Goal: Task Accomplishment & Management: Use online tool/utility

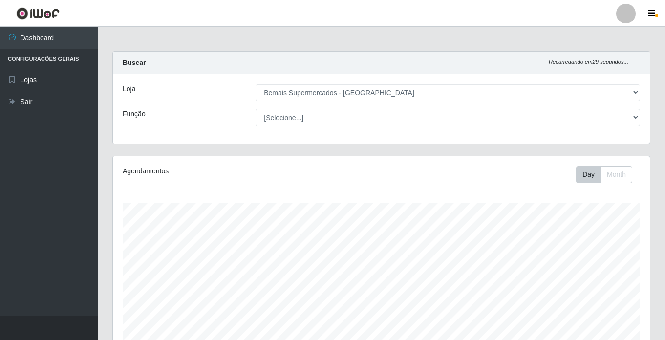
select select "250"
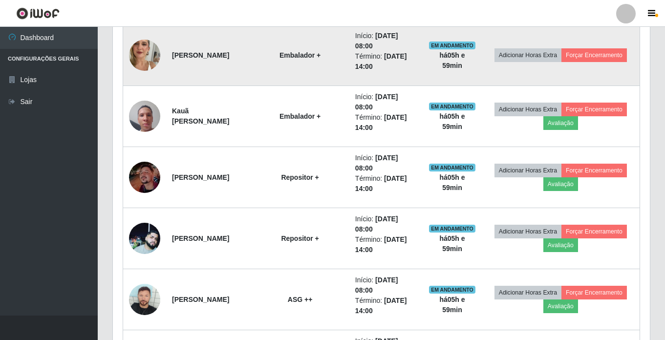
scroll to position [574, 0]
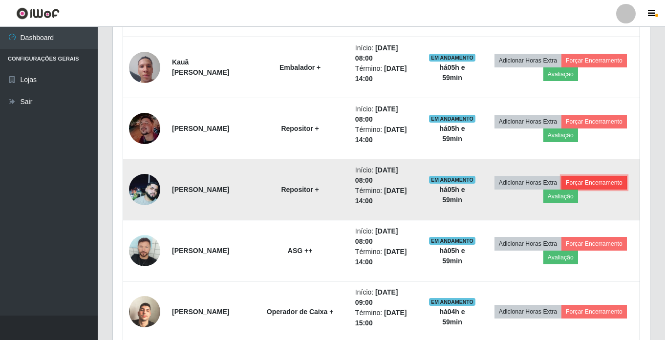
click at [585, 180] on button "Forçar Encerramento" at bounding box center [593, 183] width 65 height 14
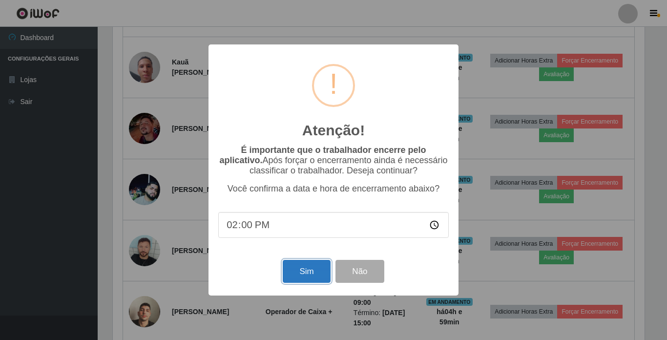
click at [306, 268] on button "Sim" at bounding box center [306, 271] width 47 height 23
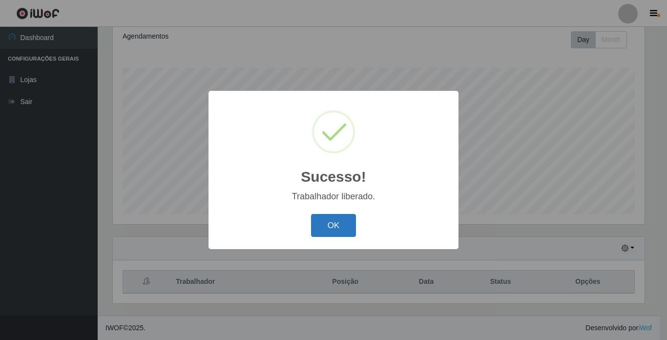
click at [325, 221] on button "OK" at bounding box center [333, 225] width 45 height 23
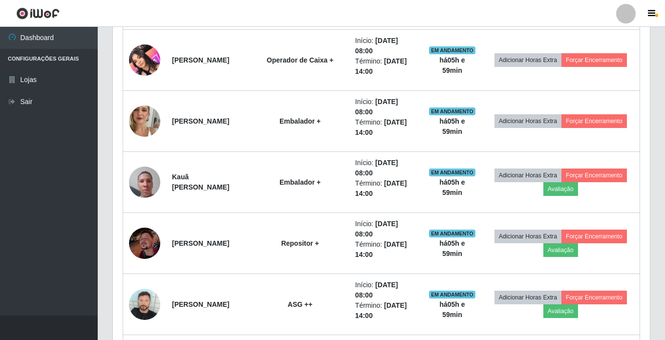
scroll to position [477, 0]
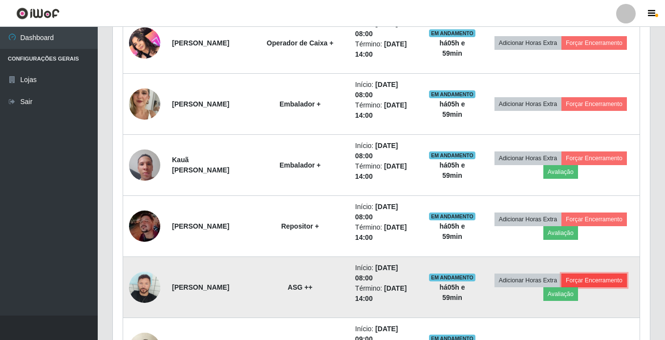
click at [617, 281] on button "Forçar Encerramento" at bounding box center [593, 281] width 65 height 14
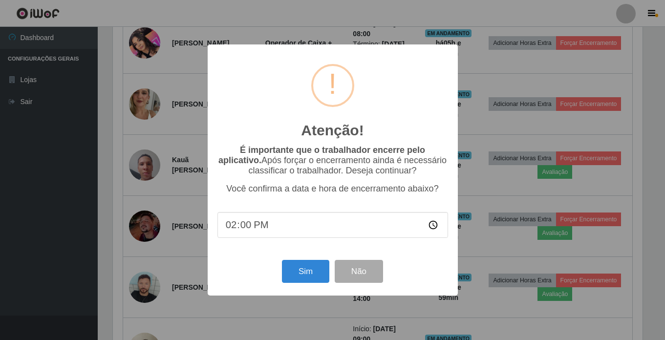
scroll to position [203, 532]
click at [307, 277] on button "Sim" at bounding box center [306, 271] width 47 height 23
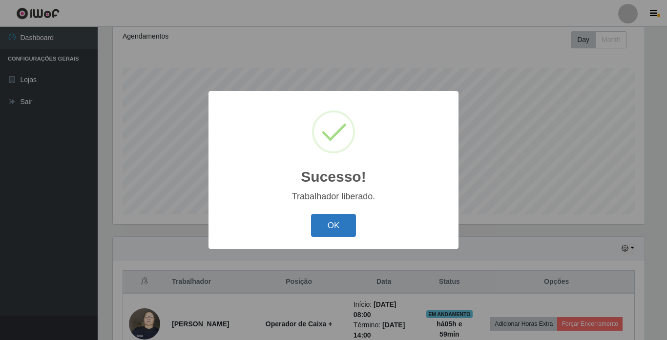
click at [326, 226] on button "OK" at bounding box center [333, 225] width 45 height 23
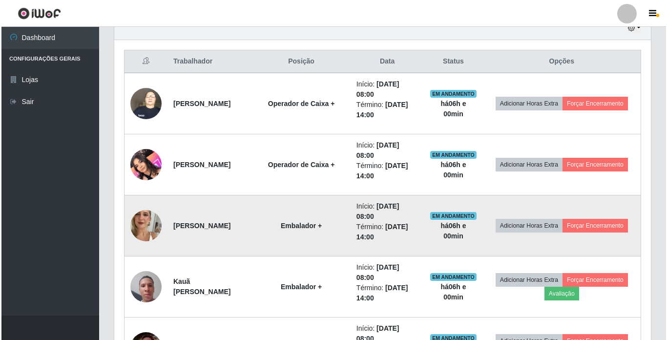
scroll to position [379, 0]
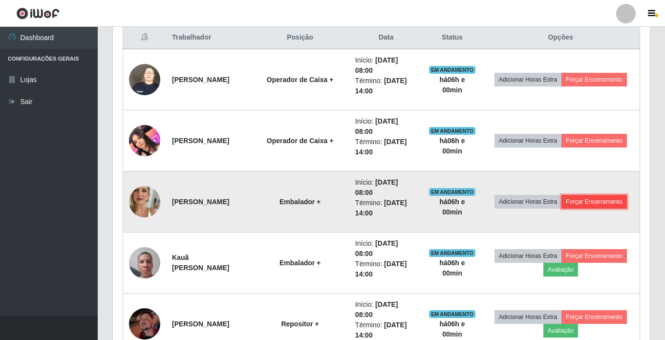
click at [608, 203] on button "Forçar Encerramento" at bounding box center [593, 202] width 65 height 14
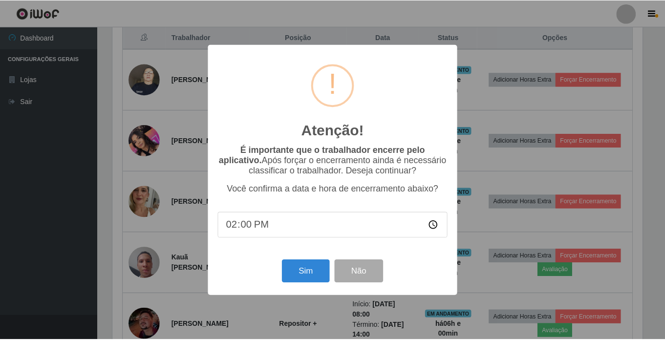
scroll to position [203, 532]
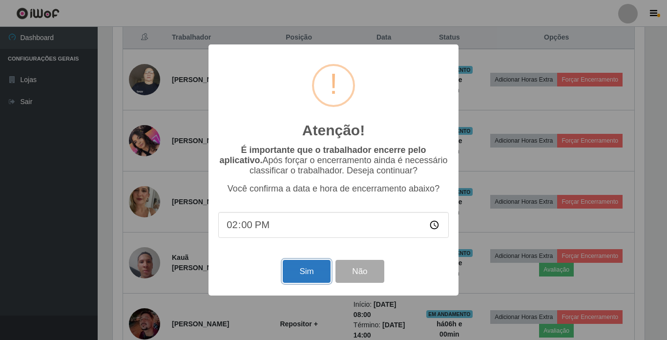
click at [306, 278] on button "Sim" at bounding box center [306, 271] width 47 height 23
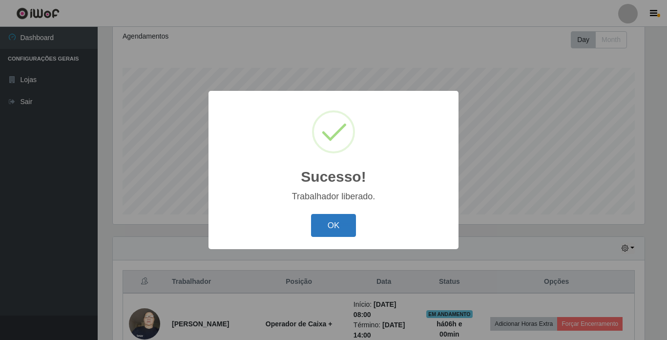
click at [331, 225] on button "OK" at bounding box center [333, 225] width 45 height 23
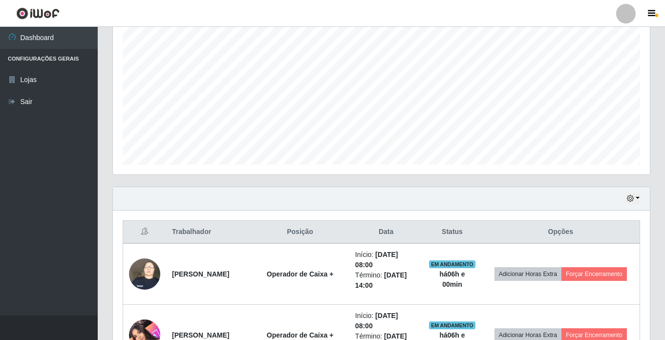
scroll to position [232, 0]
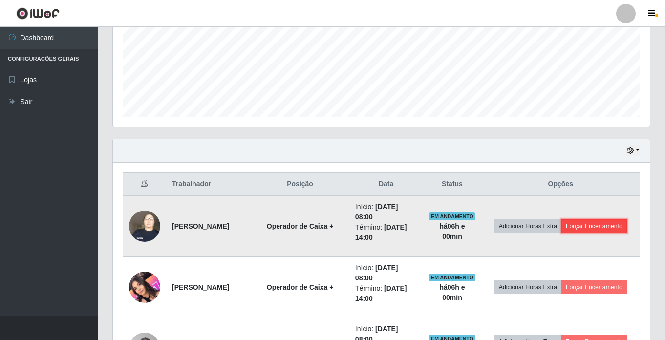
click at [593, 224] on button "Forçar Encerramento" at bounding box center [593, 226] width 65 height 14
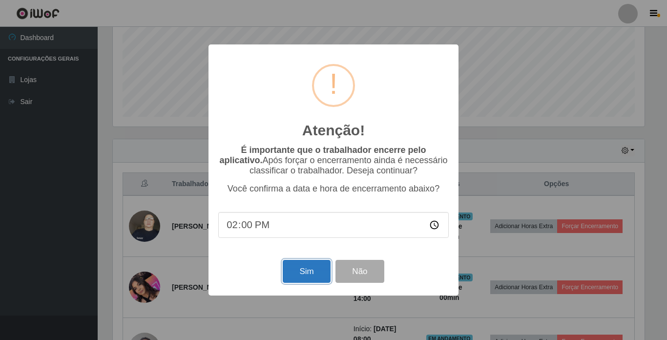
click at [303, 272] on button "Sim" at bounding box center [306, 271] width 47 height 23
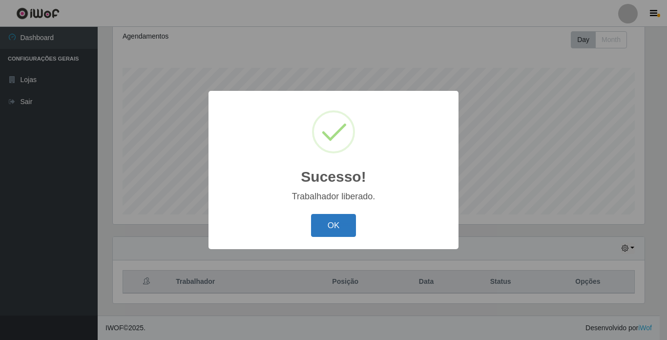
click at [341, 229] on button "OK" at bounding box center [333, 225] width 45 height 23
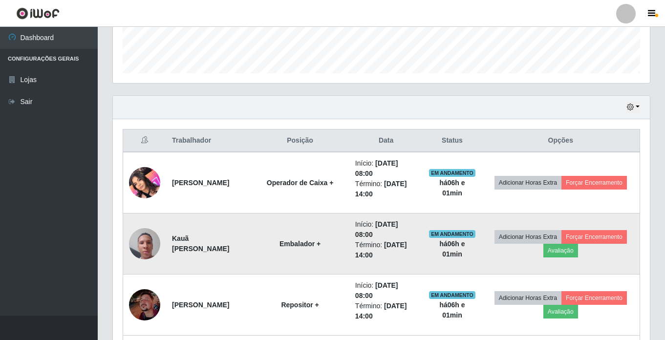
scroll to position [281, 0]
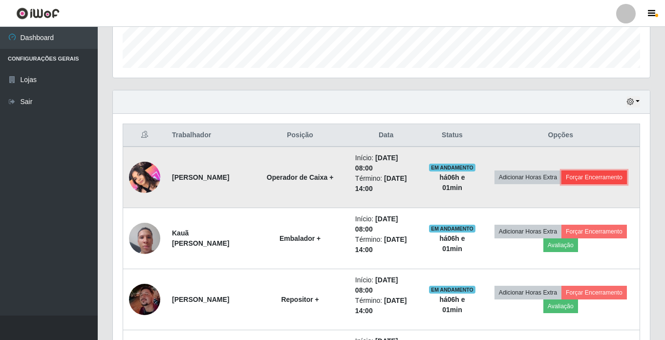
click at [597, 178] on button "Forçar Encerramento" at bounding box center [593, 177] width 65 height 14
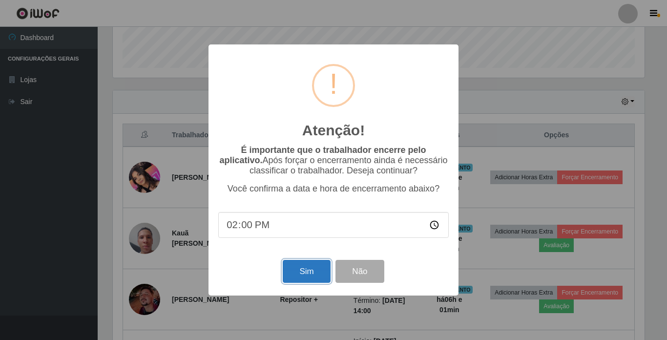
click at [303, 273] on button "Sim" at bounding box center [306, 271] width 47 height 23
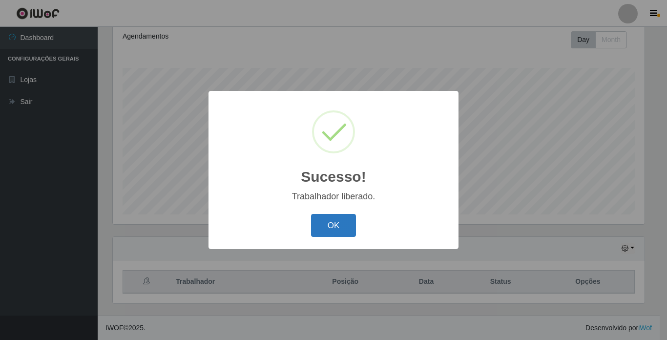
click at [331, 228] on button "OK" at bounding box center [333, 225] width 45 height 23
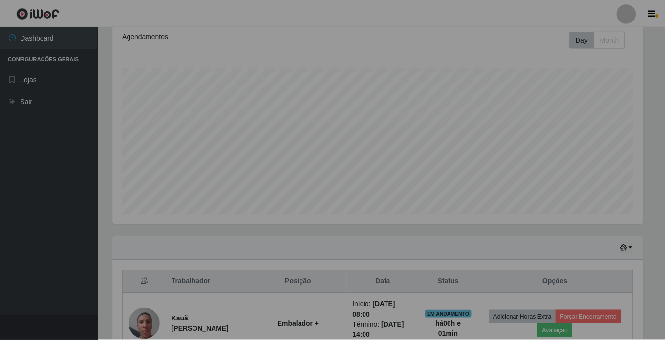
scroll to position [0, 0]
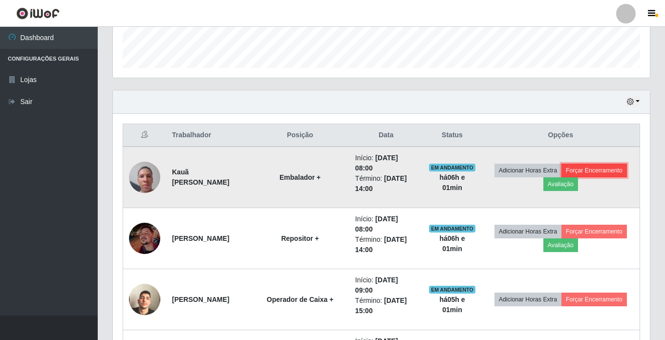
click at [602, 170] on button "Forçar Encerramento" at bounding box center [593, 171] width 65 height 14
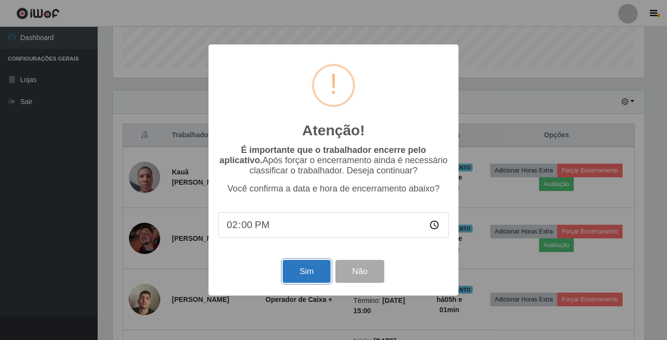
click at [295, 274] on button "Sim" at bounding box center [306, 271] width 47 height 23
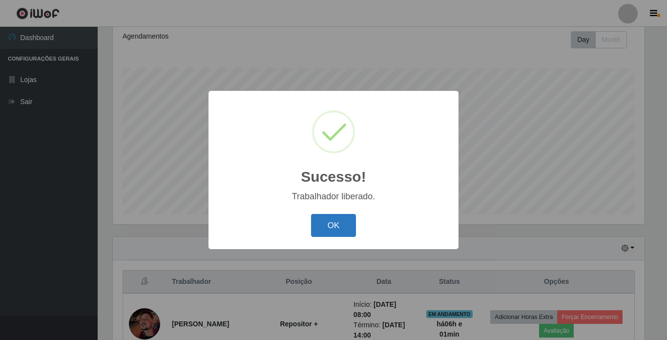
click at [329, 219] on button "OK" at bounding box center [333, 225] width 45 height 23
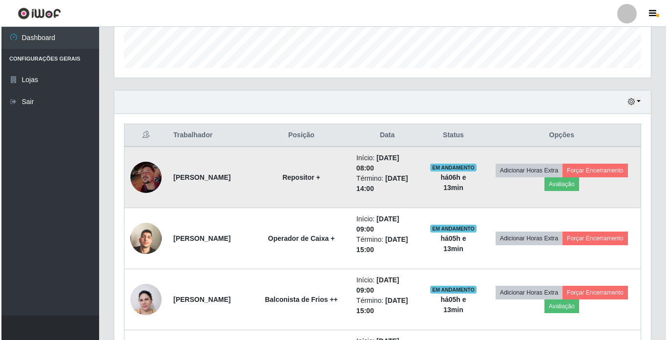
scroll to position [330, 0]
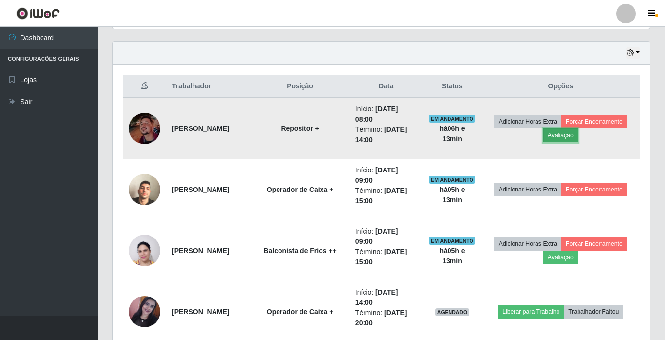
click at [563, 137] on button "Avaliação" at bounding box center [560, 135] width 35 height 14
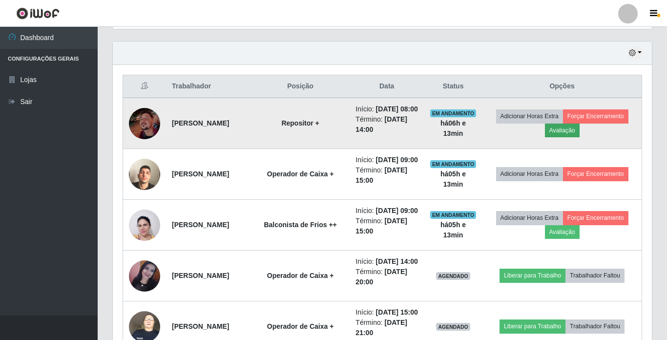
scroll to position [203, 532]
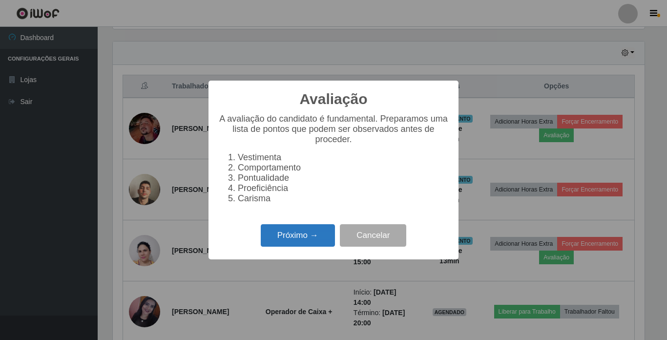
click at [295, 240] on button "Próximo →" at bounding box center [298, 235] width 74 height 23
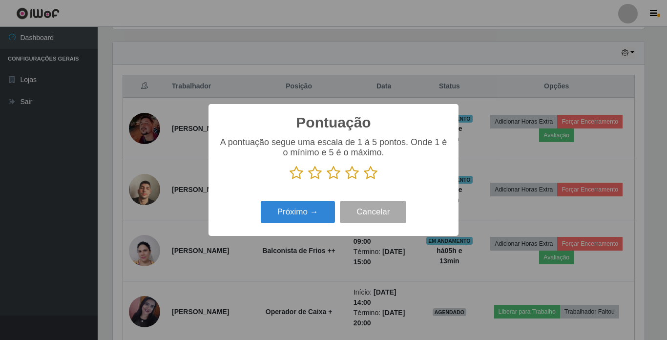
click at [370, 175] on icon at bounding box center [371, 173] width 14 height 15
click at [364, 180] on input "radio" at bounding box center [364, 180] width 0 height 0
click at [305, 213] on button "Próximo →" at bounding box center [298, 212] width 74 height 23
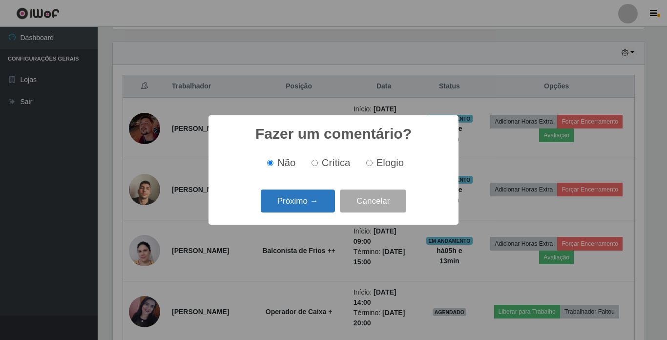
click at [310, 199] on button "Próximo →" at bounding box center [298, 201] width 74 height 23
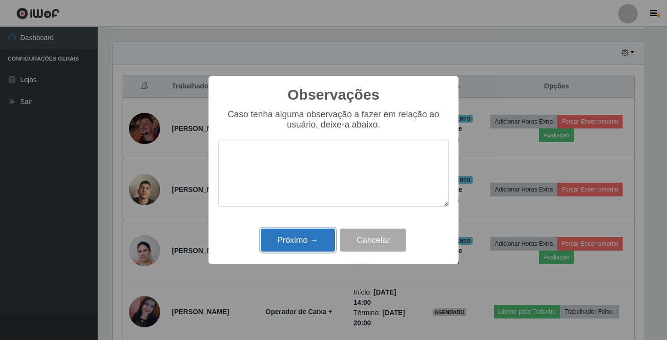
click at [307, 243] on button "Próximo →" at bounding box center [298, 240] width 74 height 23
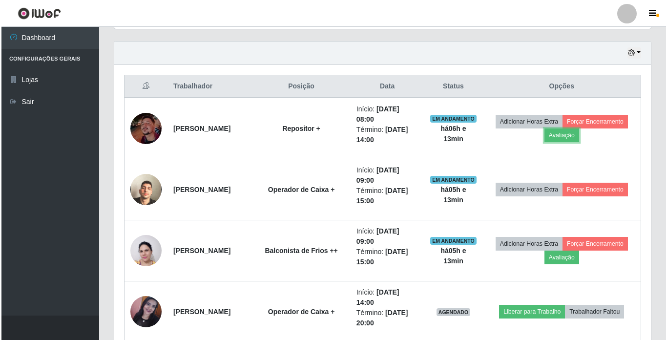
scroll to position [203, 537]
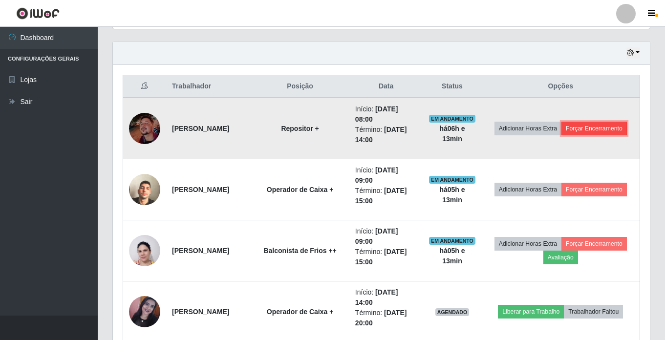
click at [593, 132] on button "Forçar Encerramento" at bounding box center [593, 129] width 65 height 14
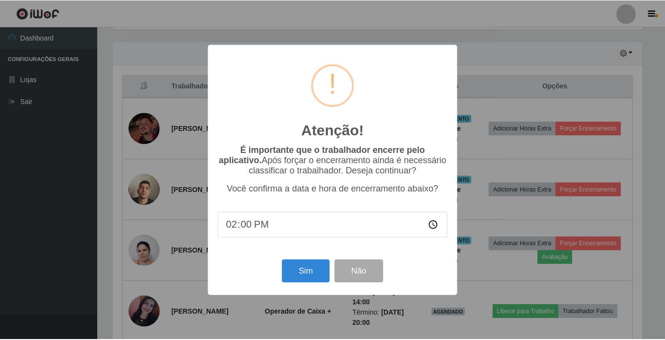
scroll to position [203, 532]
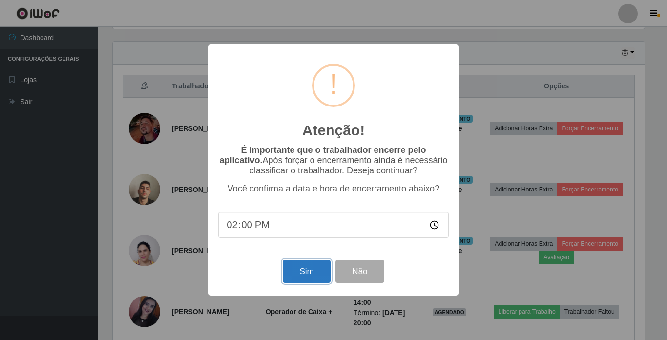
click at [294, 273] on button "Sim" at bounding box center [306, 271] width 47 height 23
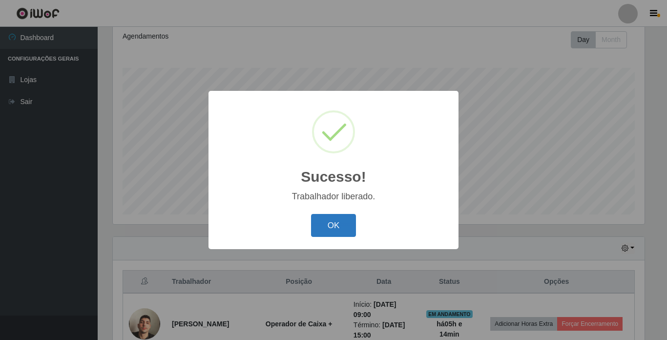
click at [328, 229] on button "OK" at bounding box center [333, 225] width 45 height 23
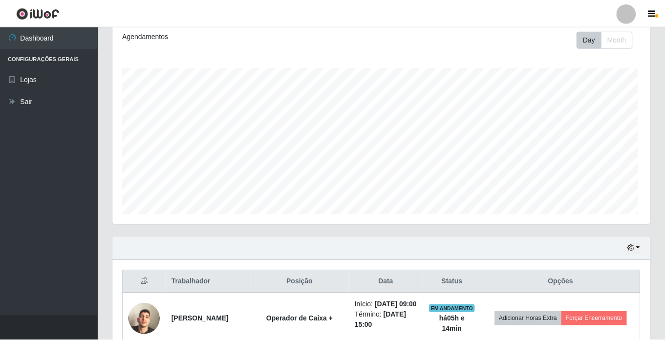
scroll to position [203, 537]
